Goal: Information Seeking & Learning: Learn about a topic

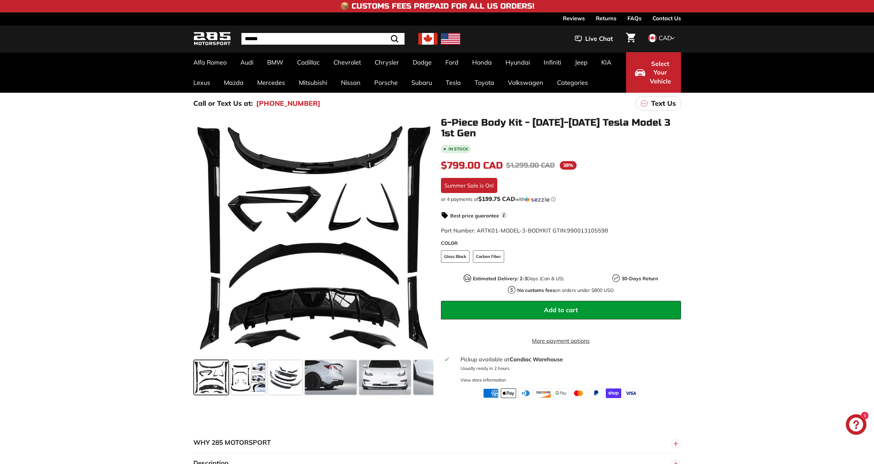
click at [71, 218] on div ".cls-1{fill:none;stroke:#000;stroke-miterlimit:10;stroke-width:2px} .cls-1{fill…" at bounding box center [437, 256] width 874 height 284
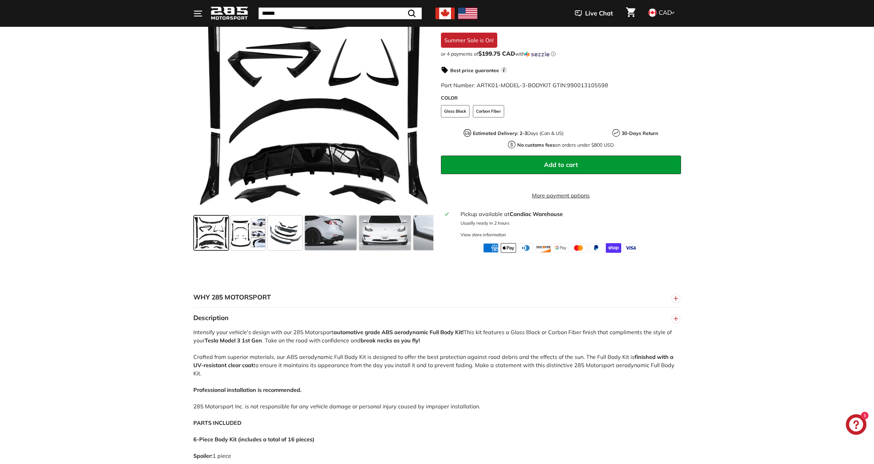
scroll to position [275, 0]
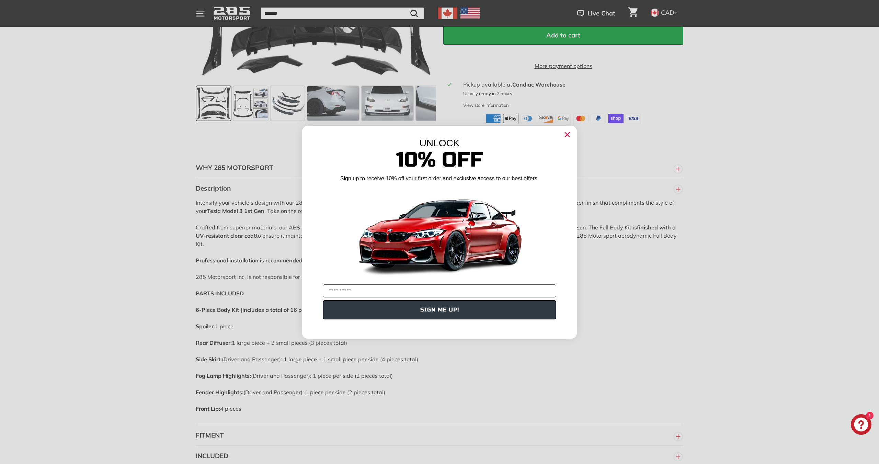
click at [567, 137] on circle "Close dialog" at bounding box center [567, 134] width 10 height 10
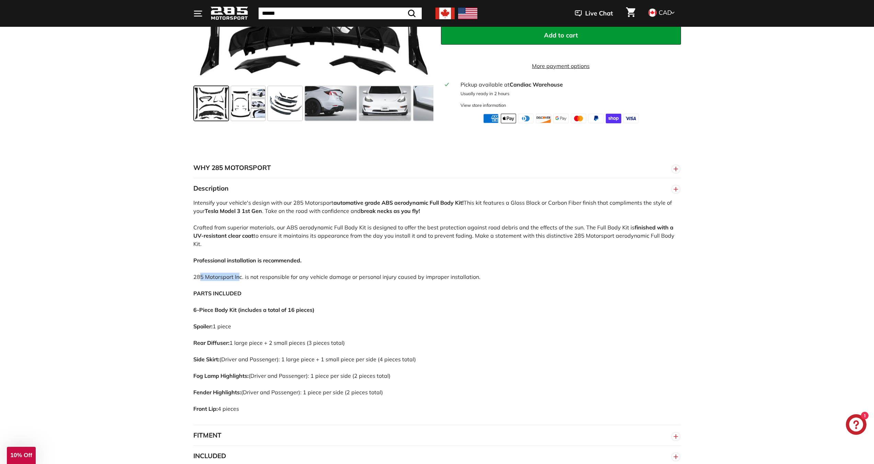
drag, startPoint x: 187, startPoint y: 276, endPoint x: 234, endPoint y: 277, distance: 47.4
click at [234, 277] on div "WHY 285 MOTORSPORT «We bring more to the table than our competitors and we’re c…" at bounding box center [437, 322] width 515 height 329
drag, startPoint x: 245, startPoint y: 275, endPoint x: 348, endPoint y: 274, distance: 103.4
click at [348, 274] on div "Intensify your vehicle's design with our 285 Motorsport automative grade ABS ae…" at bounding box center [437, 311] width 488 height 226
click at [233, 306] on strong "PARTS INCLUDED 6-Piece Body Kit (includes a total of 16 pieces)" at bounding box center [253, 301] width 121 height 23
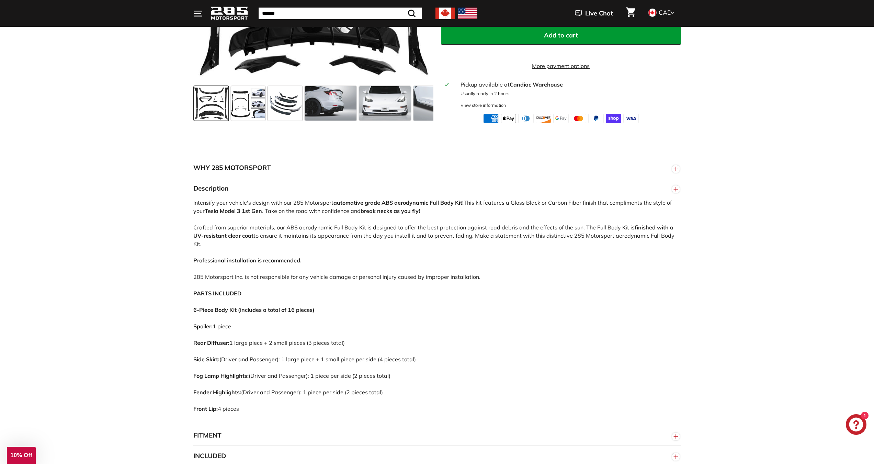
drag, startPoint x: 218, startPoint y: 324, endPoint x: 268, endPoint y: 313, distance: 50.6
click at [242, 323] on div "Intensify your vehicle's design with our 285 Motorsport automative grade ABS ae…" at bounding box center [437, 311] width 488 height 226
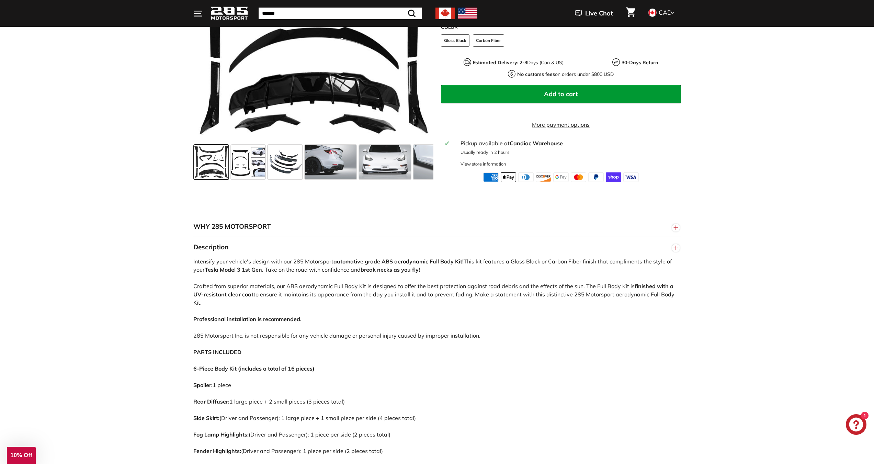
scroll to position [103, 0]
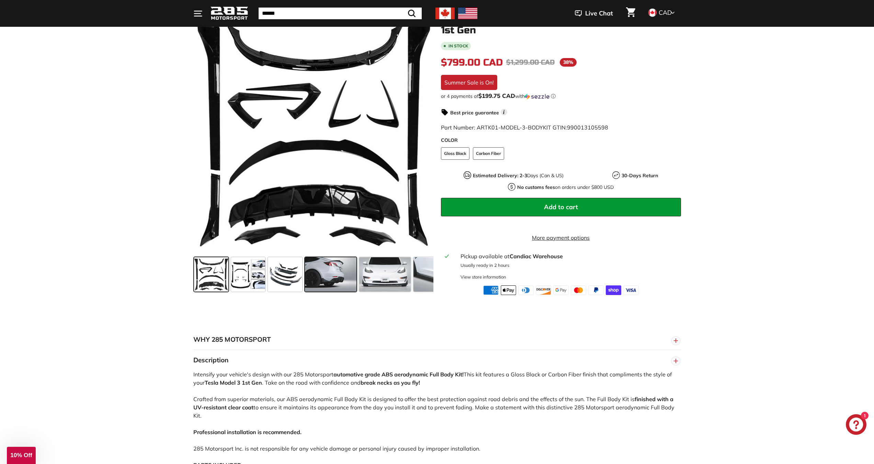
click at [343, 280] on span at bounding box center [331, 274] width 52 height 34
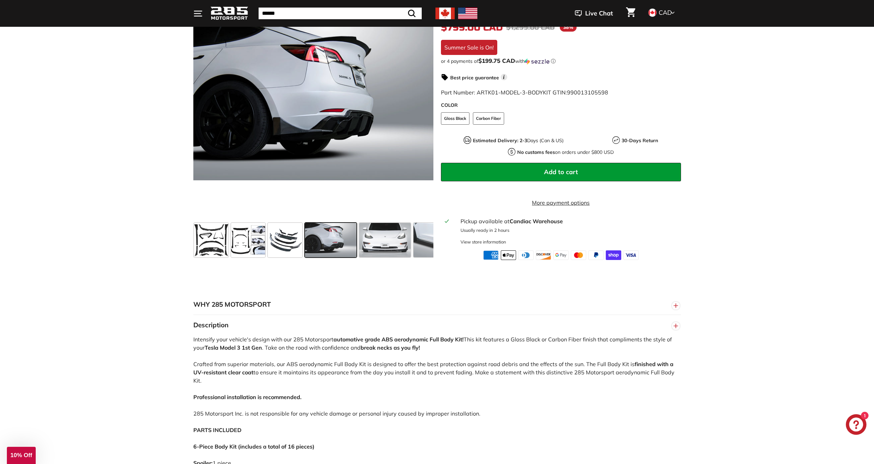
scroll to position [275, 0]
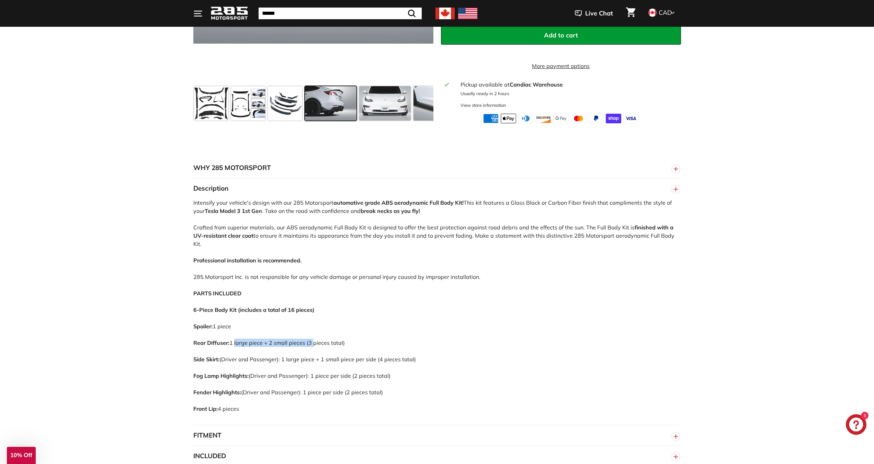
drag, startPoint x: 232, startPoint y: 341, endPoint x: 311, endPoint y: 343, distance: 79.0
click at [311, 343] on div "Intensify your vehicle's design with our 285 Motorsport automative grade ABS ae…" at bounding box center [437, 311] width 488 height 226
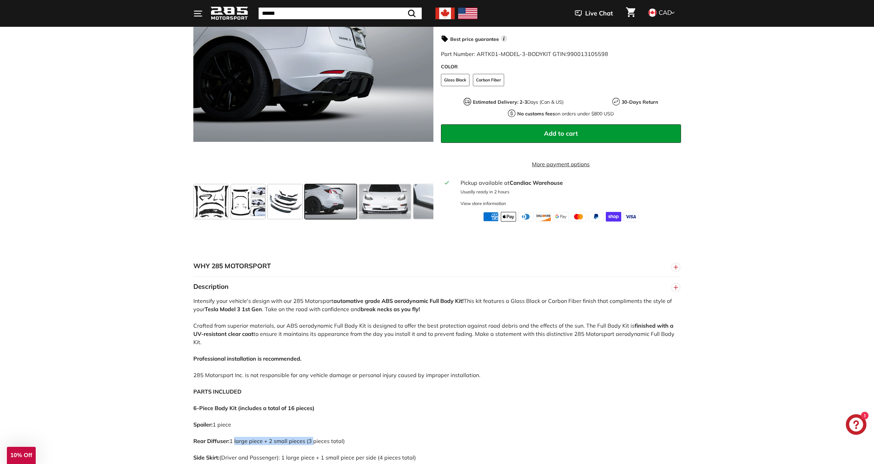
scroll to position [172, 0]
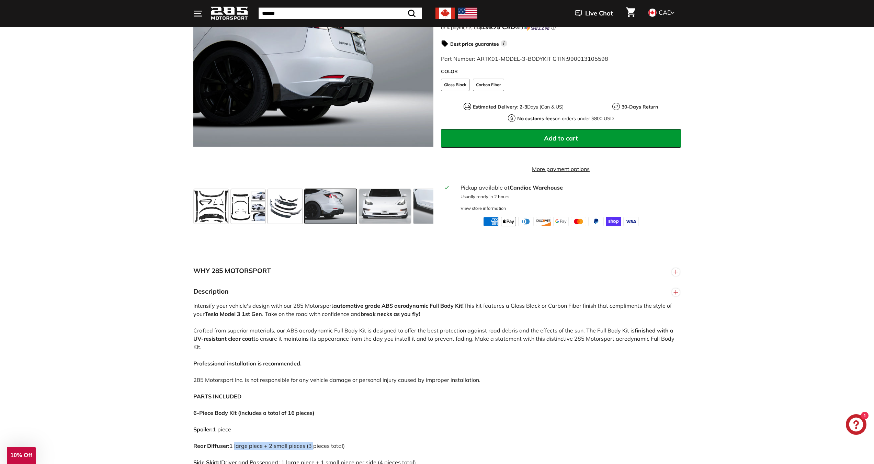
click at [336, 216] on span at bounding box center [331, 206] width 52 height 34
click at [344, 224] on span at bounding box center [331, 206] width 52 height 34
click at [342, 221] on span at bounding box center [331, 206] width 52 height 34
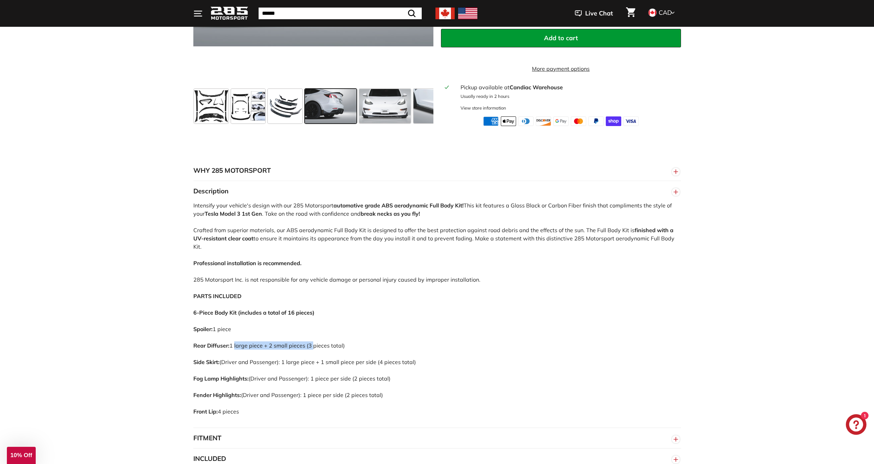
scroll to position [275, 0]
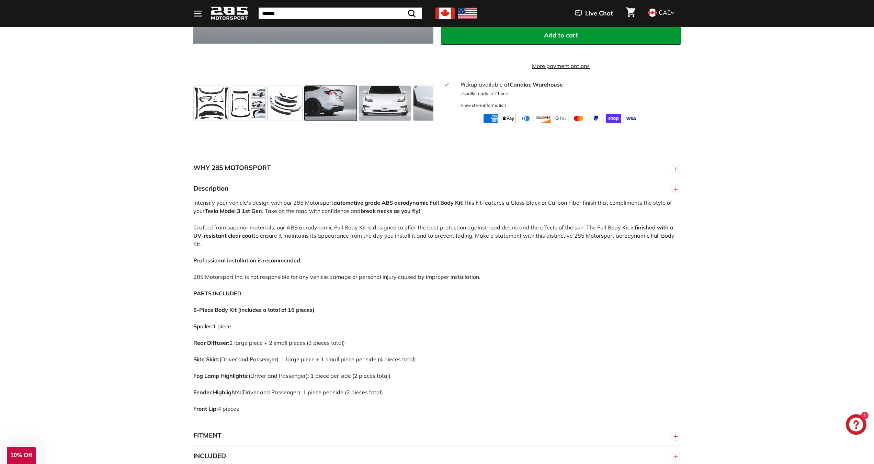
drag, startPoint x: 228, startPoint y: 358, endPoint x: 233, endPoint y: 358, distance: 5.2
click at [229, 358] on div "Intensify your vehicle's design with our 285 Motorsport automative grade ABS ae…" at bounding box center [437, 311] width 488 height 226
drag, startPoint x: 220, startPoint y: 359, endPoint x: 417, endPoint y: 354, distance: 196.8
click at [418, 355] on div "Intensify your vehicle's design with our 285 Motorsport automative grade ABS ae…" at bounding box center [437, 311] width 488 height 226
click at [420, 349] on div "Intensify your vehicle's design with our 285 Motorsport automative grade ABS ae…" at bounding box center [437, 311] width 488 height 226
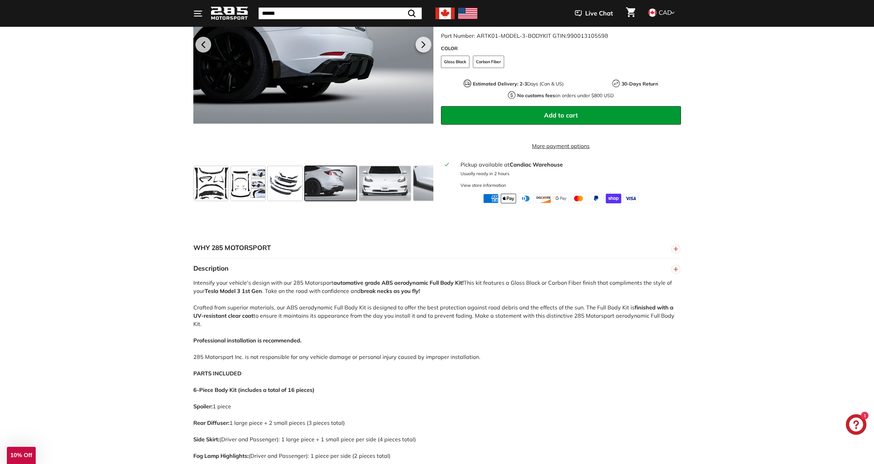
scroll to position [0, 0]
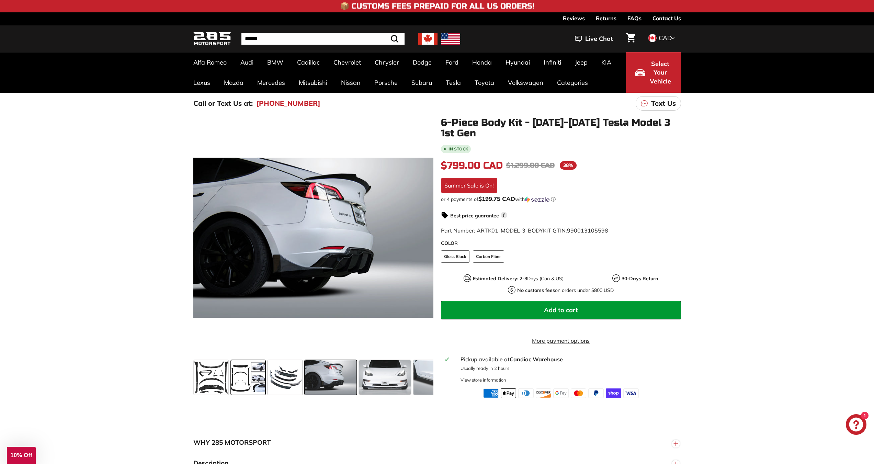
click at [253, 380] on span at bounding box center [248, 377] width 34 height 34
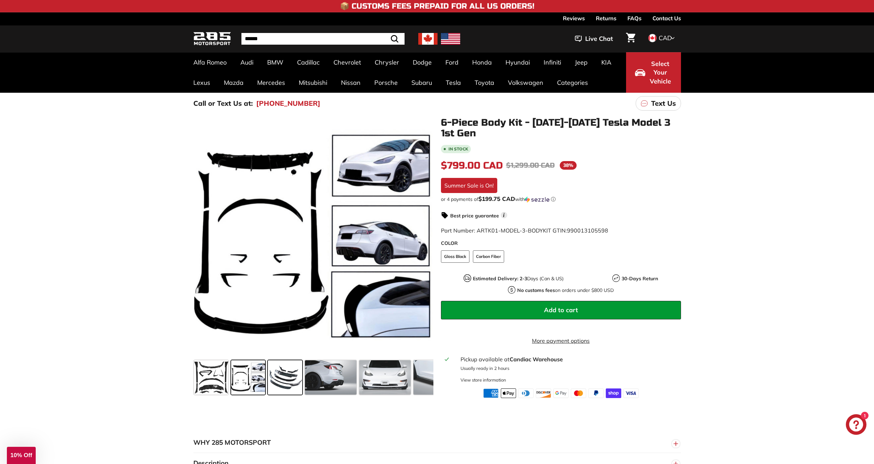
click at [272, 382] on span at bounding box center [285, 377] width 34 height 34
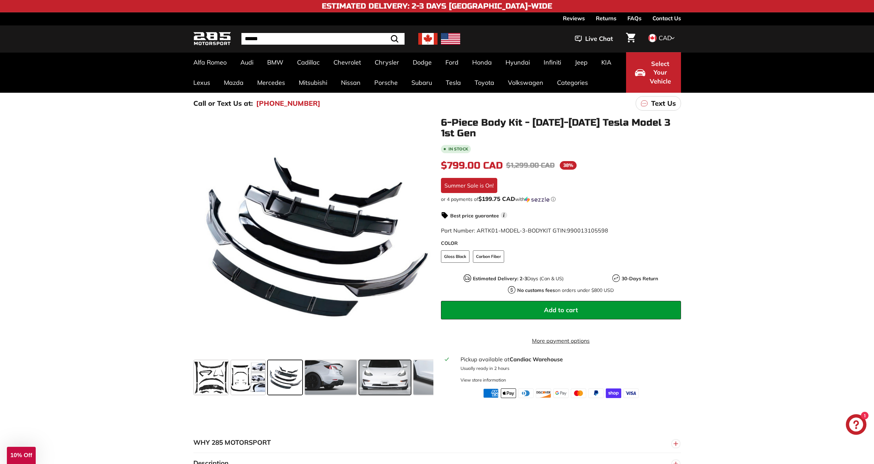
click at [381, 388] on span at bounding box center [385, 377] width 52 height 34
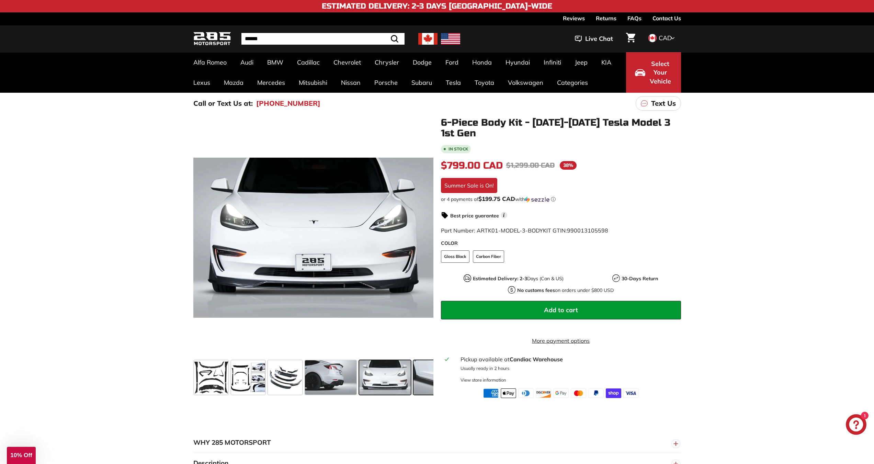
click at [424, 376] on span at bounding box center [439, 377] width 52 height 34
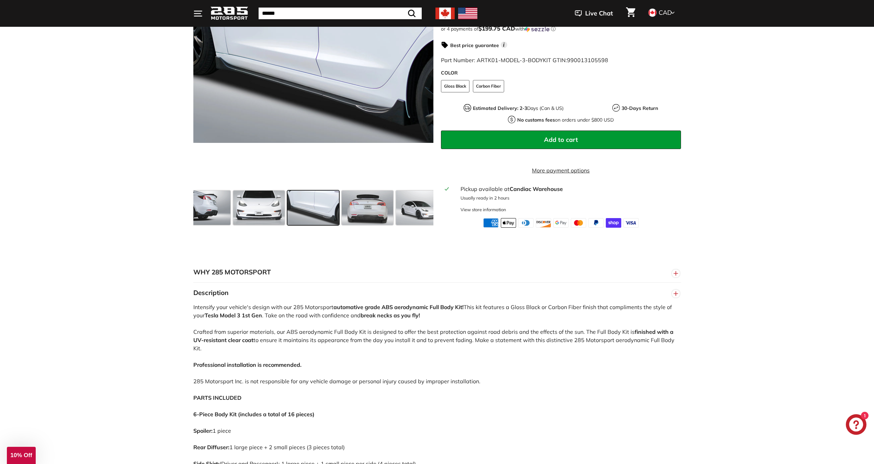
scroll to position [34, 0]
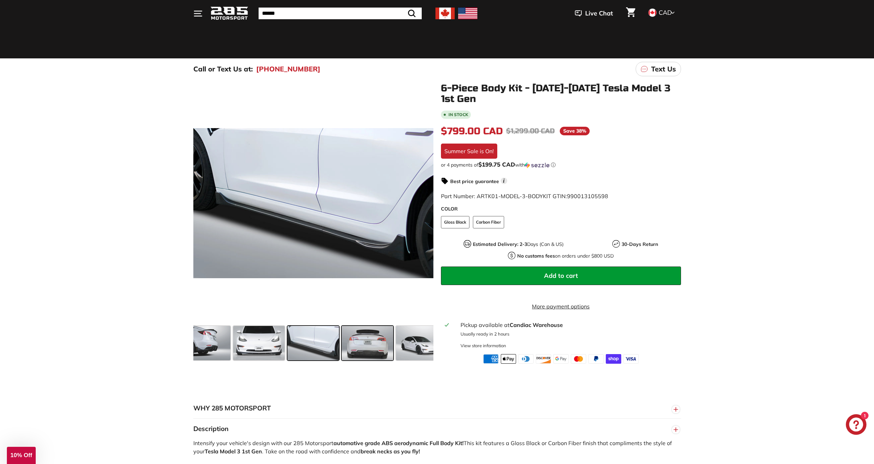
click at [357, 350] on span at bounding box center [368, 343] width 52 height 34
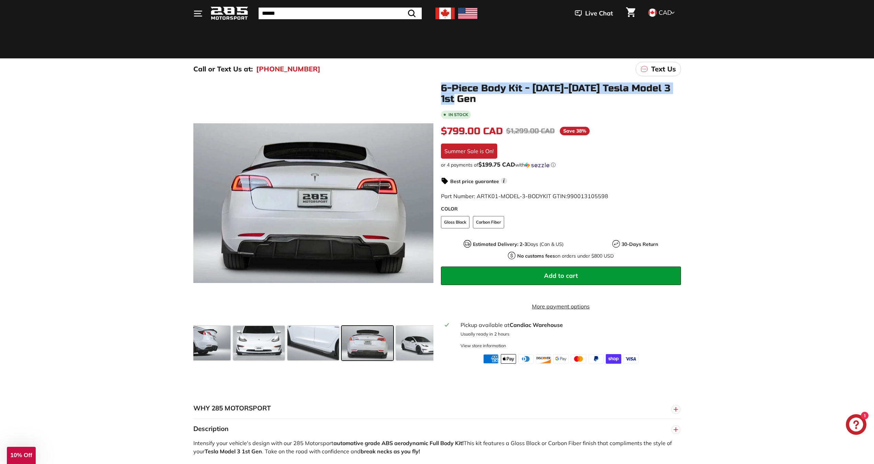
drag, startPoint x: 460, startPoint y: 100, endPoint x: 437, endPoint y: 87, distance: 26.0
click at [437, 87] on div "6-Piece Body Kit - [DATE]-[DATE] Tesla Model 3 1st Gen In stock $799.00 CAD Reg…" at bounding box center [557, 223] width 248 height 281
copy h1 "6-Piece Body Kit - [DATE]-[DATE] Tesla Model 3 1st Gen"
